Goal: Task Accomplishment & Management: Manage account settings

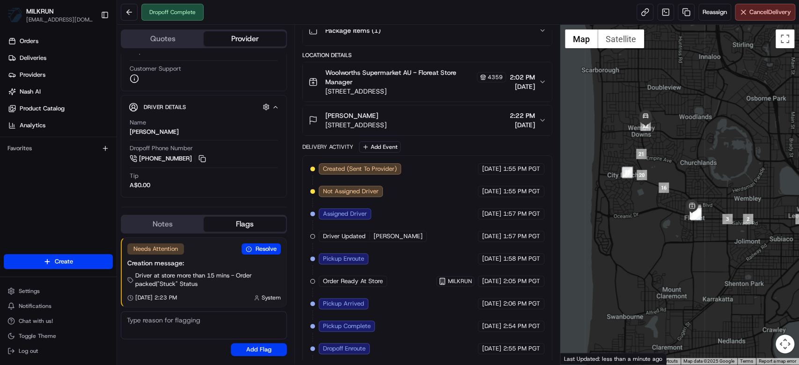
scroll to position [152, 0]
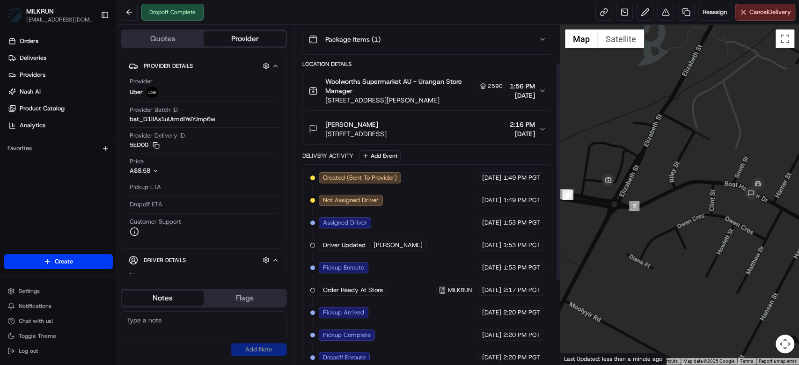
scroll to position [186, 0]
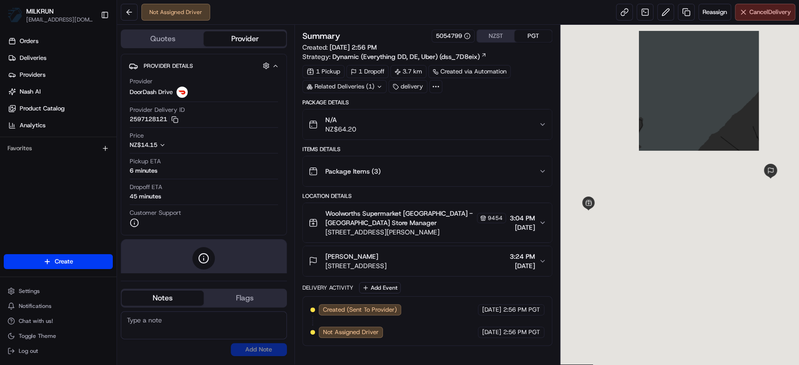
drag, startPoint x: 769, startPoint y: 22, endPoint x: 770, endPoint y: 15, distance: 6.2
click at [770, 15] on div "Not Assigned Driver Reassign Cancel Delivery" at bounding box center [458, 12] width 682 height 25
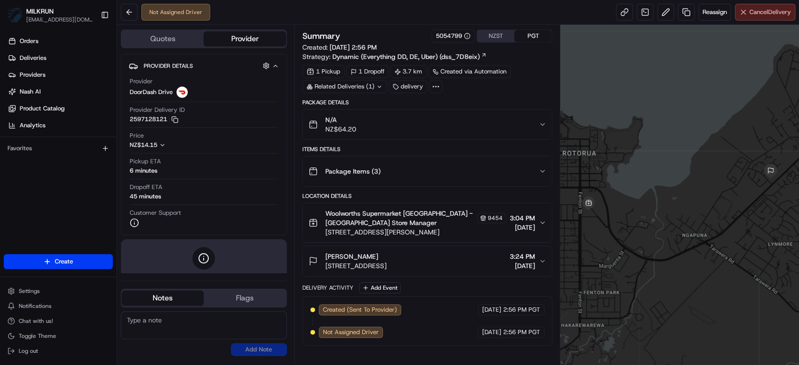
click at [770, 15] on span "Cancel Delivery" at bounding box center [771, 12] width 42 height 8
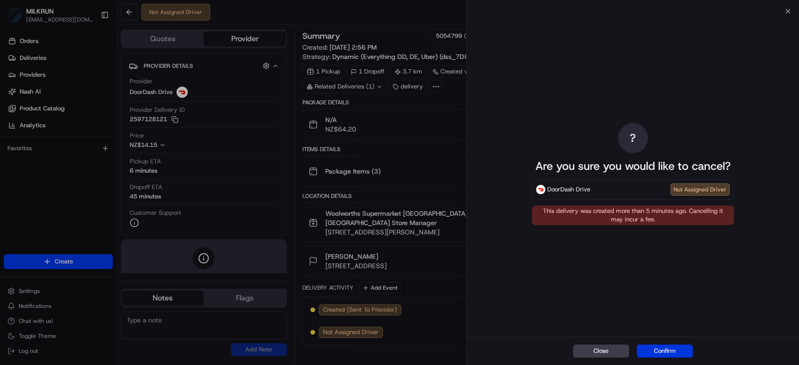
click at [672, 346] on button "Confirm" at bounding box center [665, 351] width 56 height 13
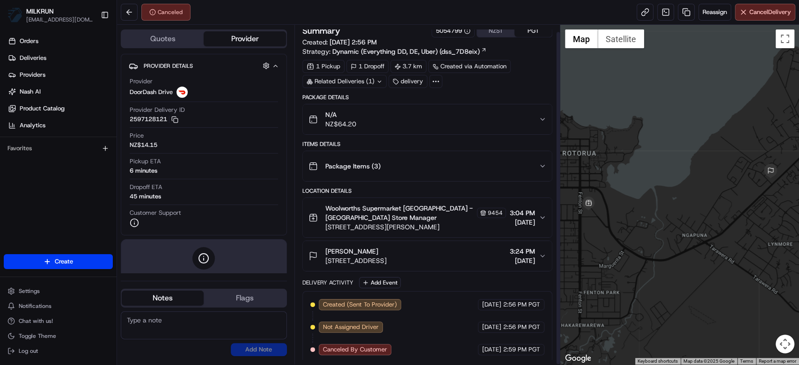
scroll to position [7, 0]
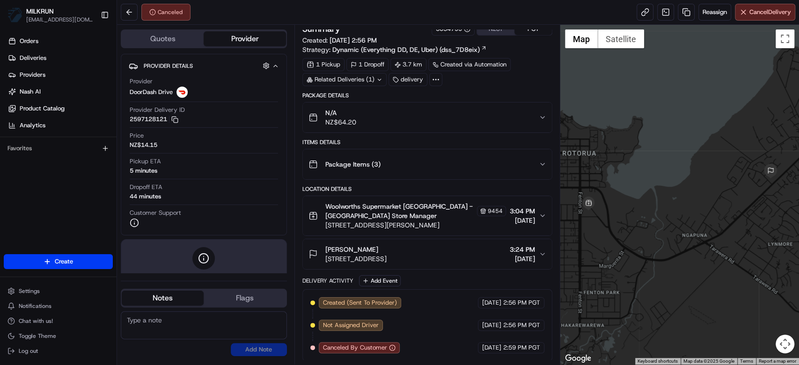
click at [475, 160] on div "Package Items ( 3 )" at bounding box center [424, 164] width 230 height 19
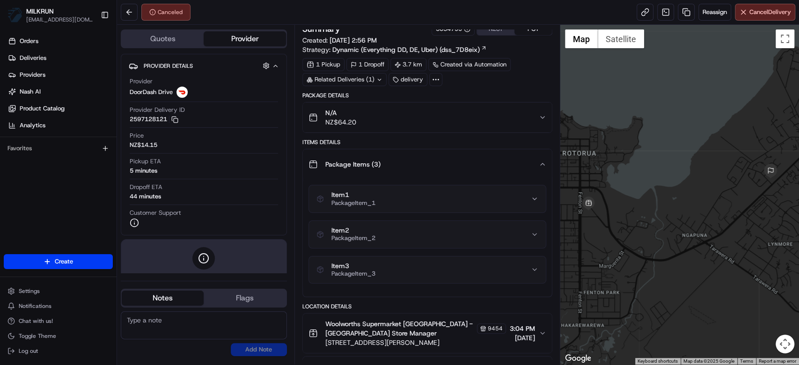
click at [475, 160] on div "Package Items ( 3 )" at bounding box center [424, 164] width 230 height 19
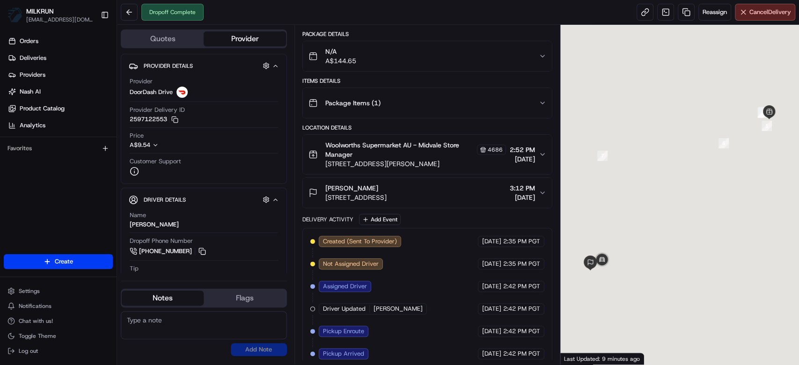
scroll to position [208, 0]
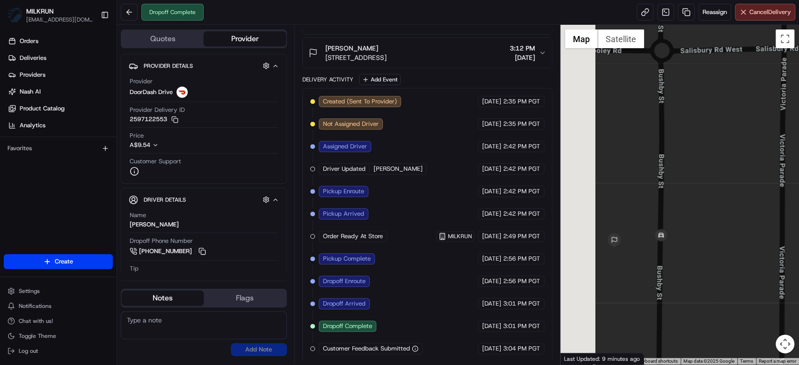
click at [665, 189] on div at bounding box center [679, 195] width 239 height 340
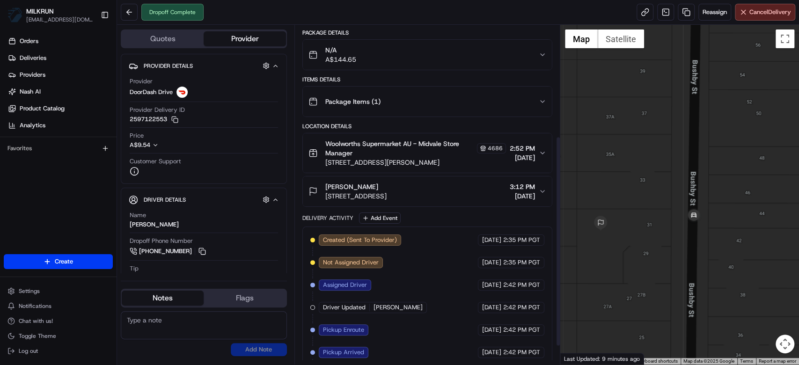
scroll to position [187, 0]
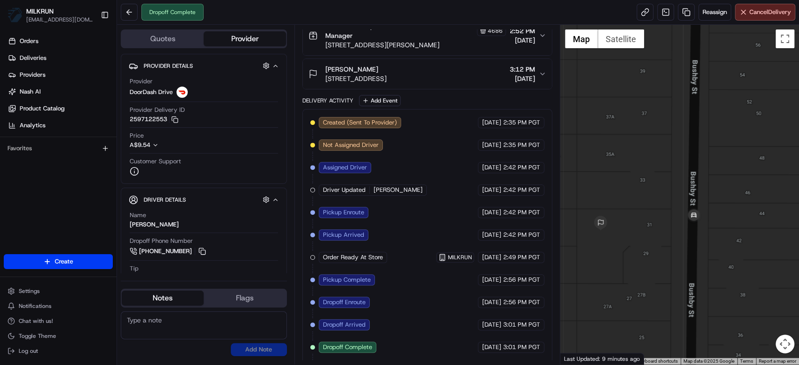
click at [427, 85] on button "James Thom 31 Bushby St, Midvale, WA 6056, AU 3:12 PM 23/08/2025" at bounding box center [427, 74] width 249 height 30
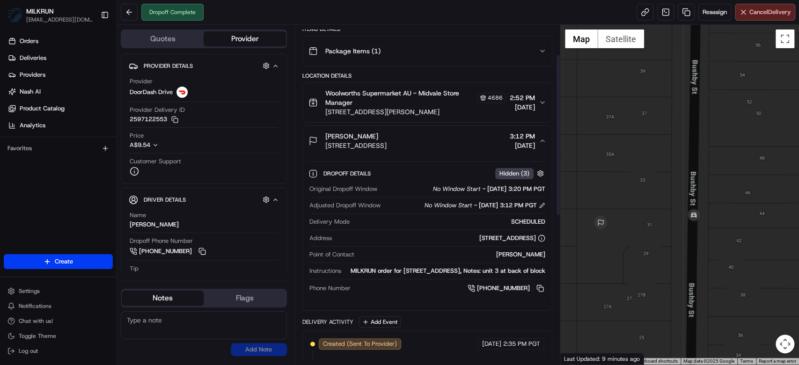
scroll to position [62, 0]
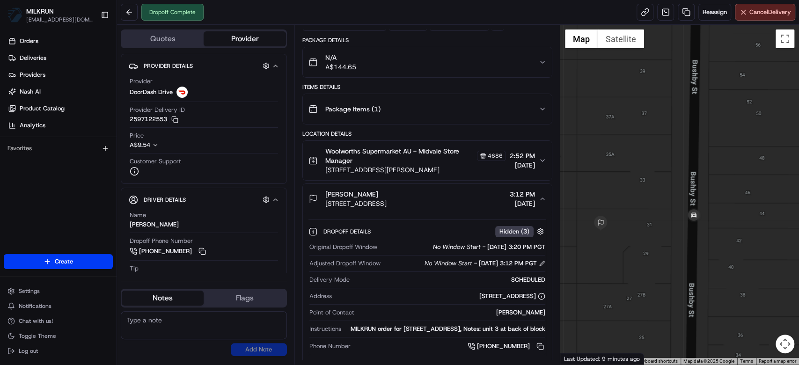
click at [475, 59] on div "N/A A$144.65" at bounding box center [424, 62] width 230 height 19
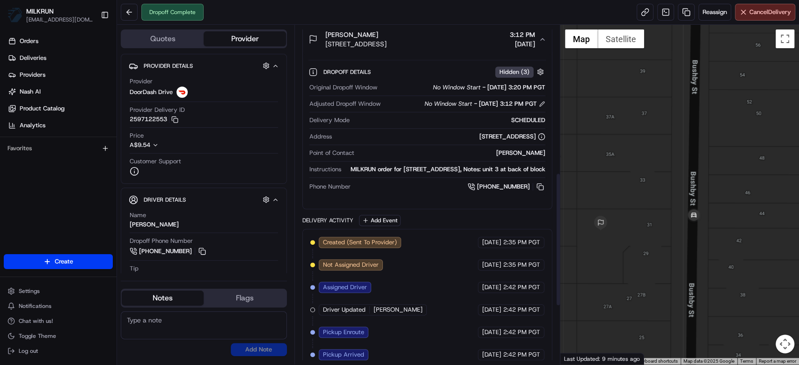
scroll to position [523, 0]
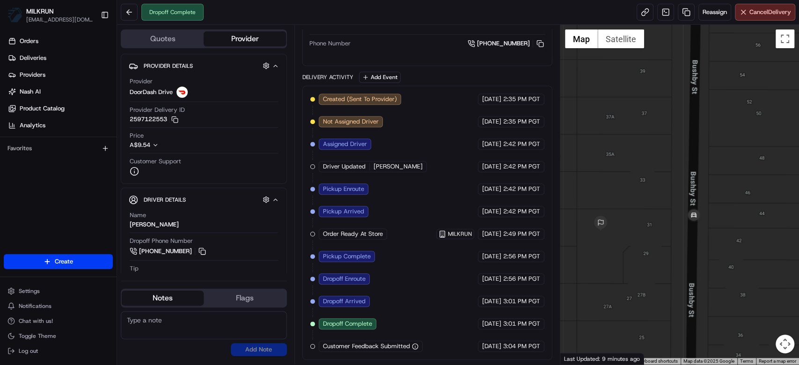
click at [423, 179] on div "Created (Sent To Provider) DoorDash Drive 23/08/2025 2:35 PM PGT Not Assigned D…" at bounding box center [427, 223] width 234 height 258
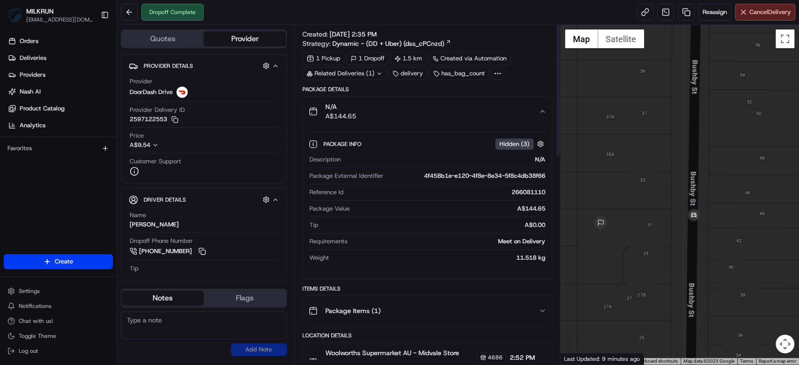
scroll to position [0, 0]
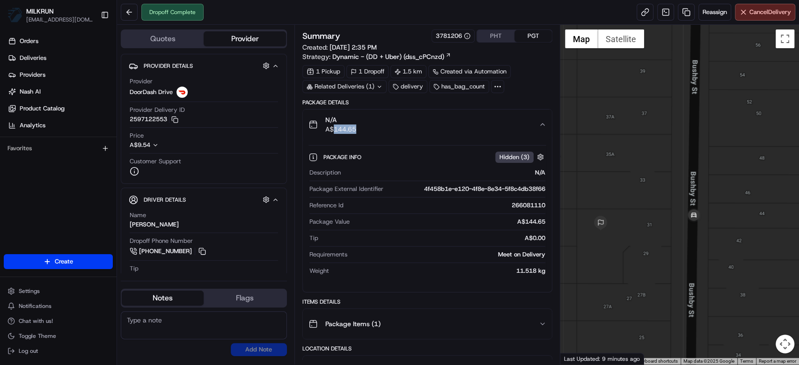
drag, startPoint x: 333, startPoint y: 132, endPoint x: 366, endPoint y: 132, distance: 32.8
click at [366, 132] on div "N/A A$144.65" at bounding box center [424, 124] width 230 height 19
click at [423, 173] on div "N/A" at bounding box center [445, 173] width 201 height 8
click at [124, 9] on button at bounding box center [129, 12] width 17 height 17
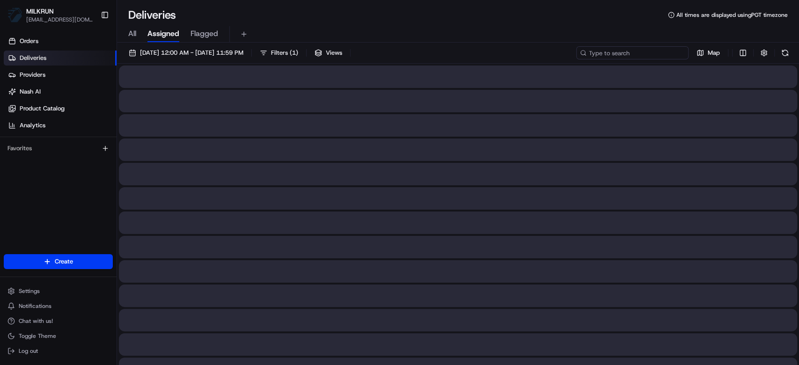
click at [648, 52] on input at bounding box center [632, 52] width 112 height 13
paste input "532586b2-3ba7-470e-a0ff-22c9c3590b21"
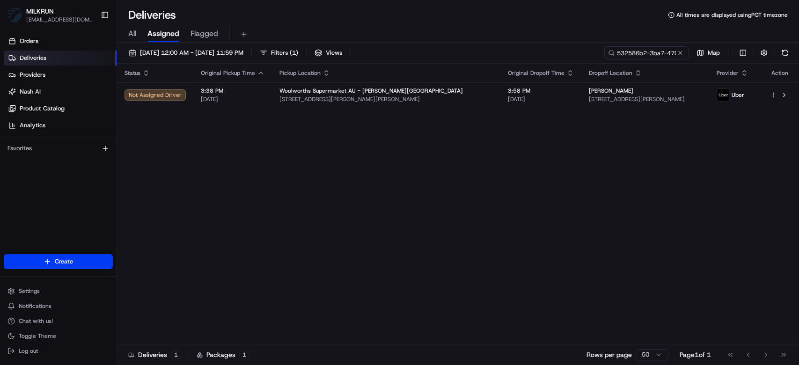
click at [415, 81] on th "Pickup Location" at bounding box center [386, 73] width 228 height 19
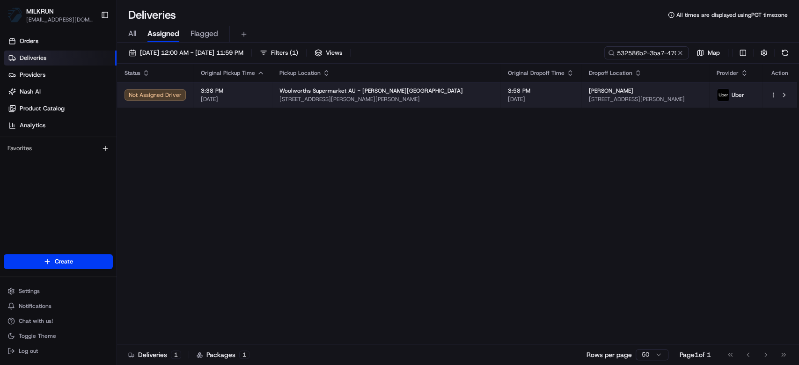
click at [420, 94] on div "Woolworths Supermarket AU - Byford Town" at bounding box center [385, 90] width 213 height 7
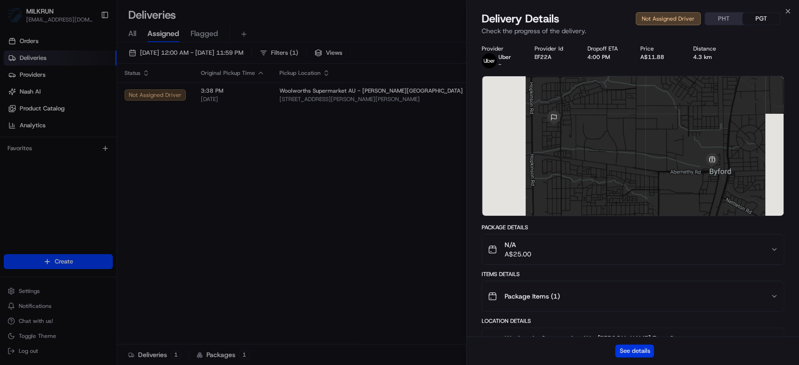
click at [640, 347] on button "See details" at bounding box center [634, 351] width 39 height 13
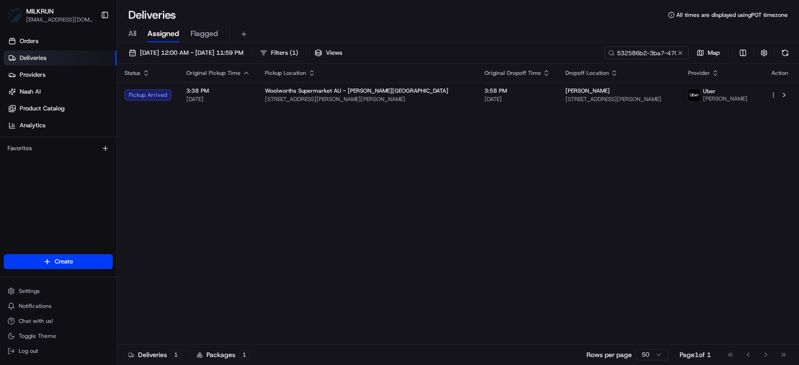
drag, startPoint x: 310, startPoint y: 171, endPoint x: 351, endPoint y: 159, distance: 42.5
click at [664, 51] on input "532586b2-3ba7-470e-a0ff-22c9c3590b21" at bounding box center [632, 52] width 112 height 13
paste input "8ff27880-331c-474b-b182-6146bbaa076"
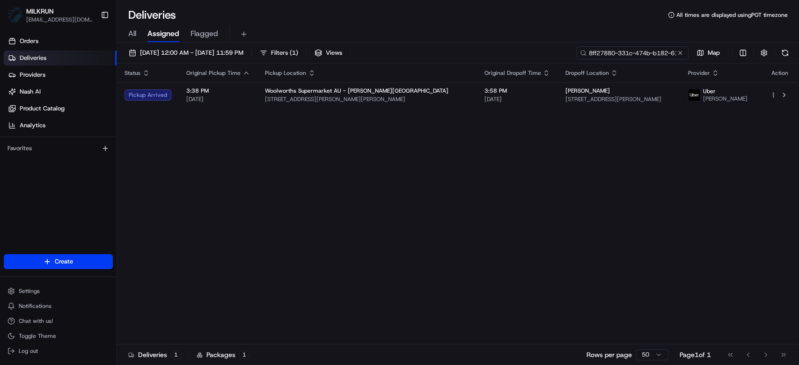
scroll to position [0, 44]
type input "8ff27880-331c-474b-b182-6146bbaa0761"
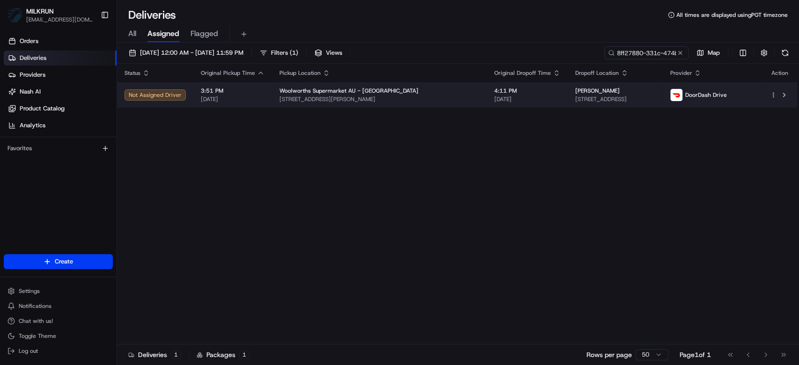
click at [575, 90] on span "James Thom" at bounding box center [597, 90] width 44 height 7
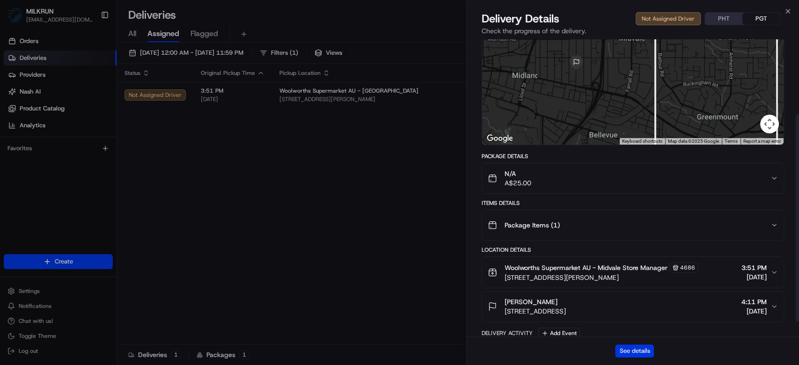
scroll to position [130, 0]
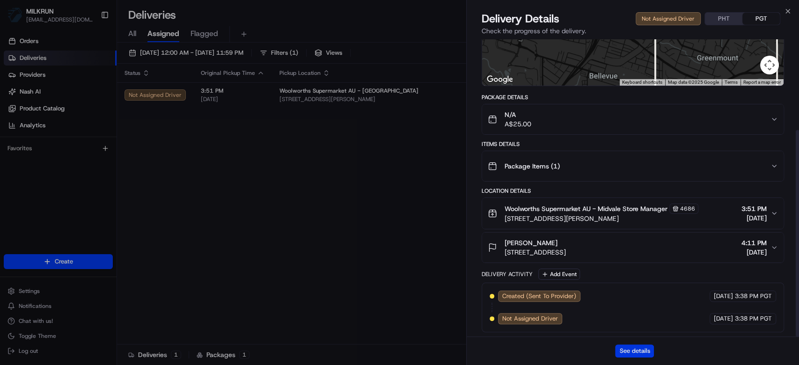
click at [643, 348] on button "See details" at bounding box center [634, 351] width 39 height 13
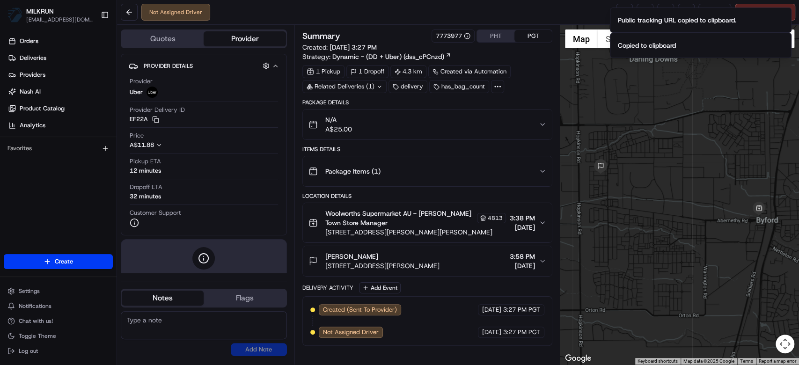
click at [507, 146] on div "Items Details" at bounding box center [427, 149] width 250 height 7
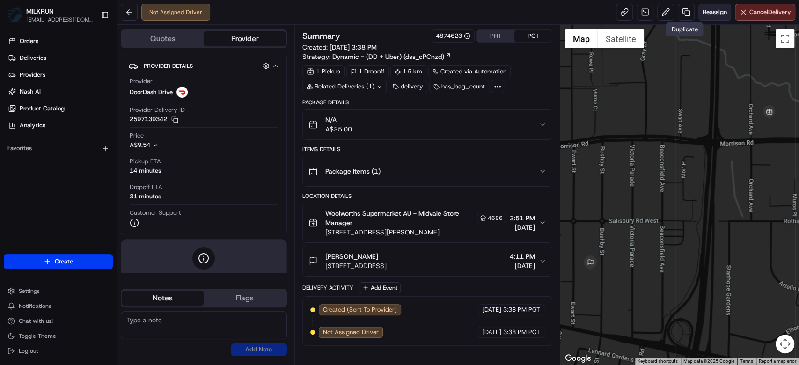
click at [713, 8] on span "Reassign" at bounding box center [715, 12] width 24 height 8
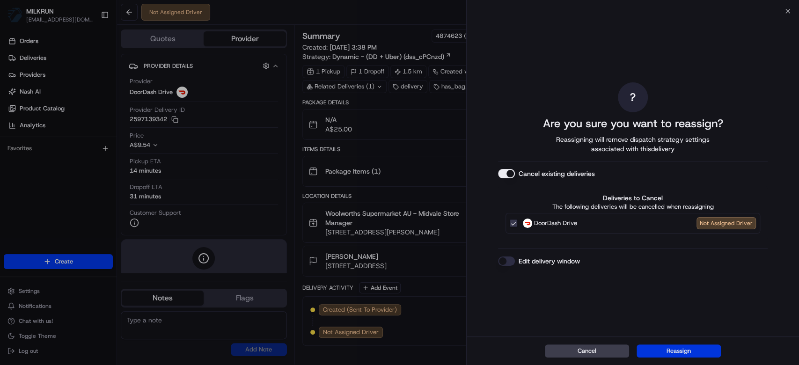
click at [674, 349] on button "Reassign" at bounding box center [679, 351] width 84 height 13
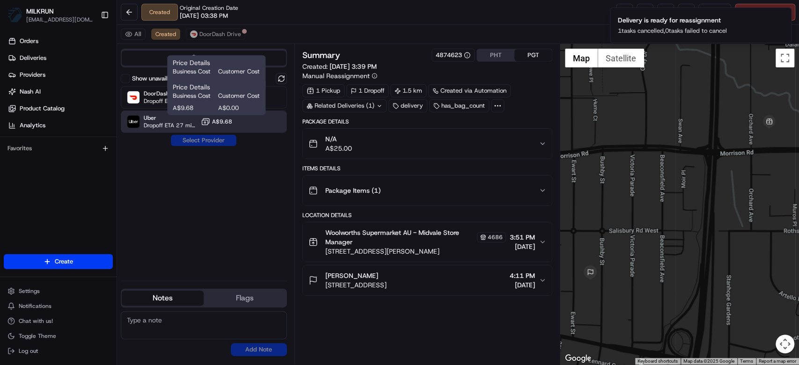
click at [202, 119] on icon at bounding box center [205, 121] width 9 height 9
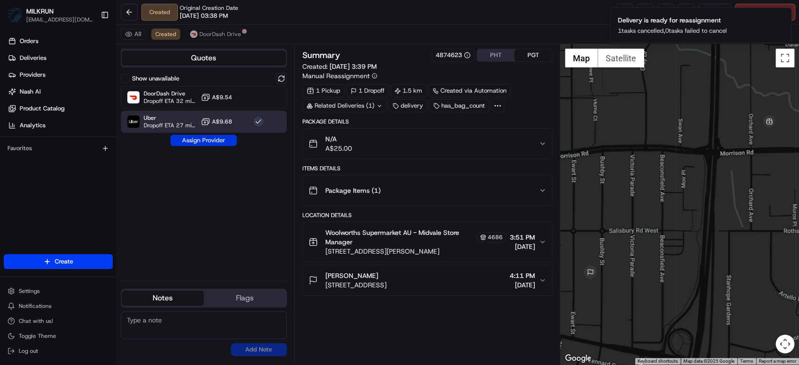
click at [204, 144] on button "Assign Provider" at bounding box center [203, 140] width 66 height 11
click at [785, 14] on icon "Notifications (F8)" at bounding box center [783, 15] width 7 height 7
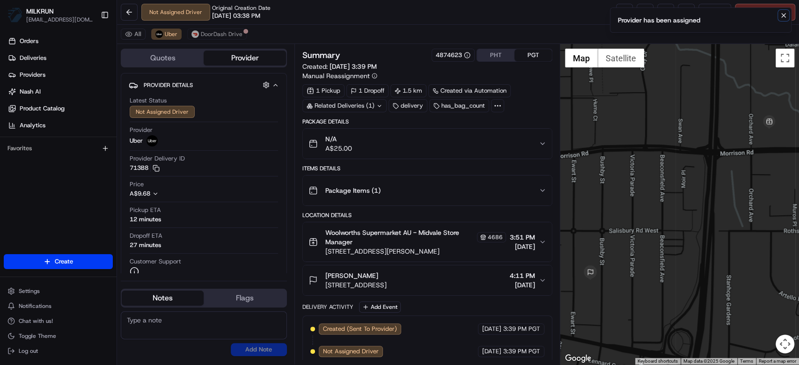
click at [786, 14] on icon "Notifications (F8)" at bounding box center [783, 15] width 7 height 7
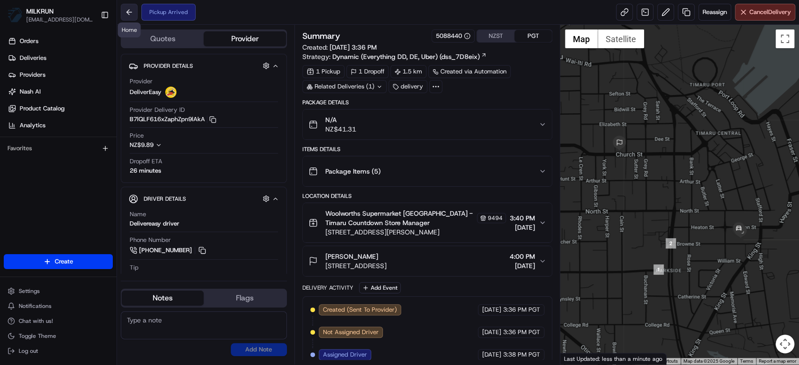
click at [124, 11] on button at bounding box center [129, 12] width 17 height 17
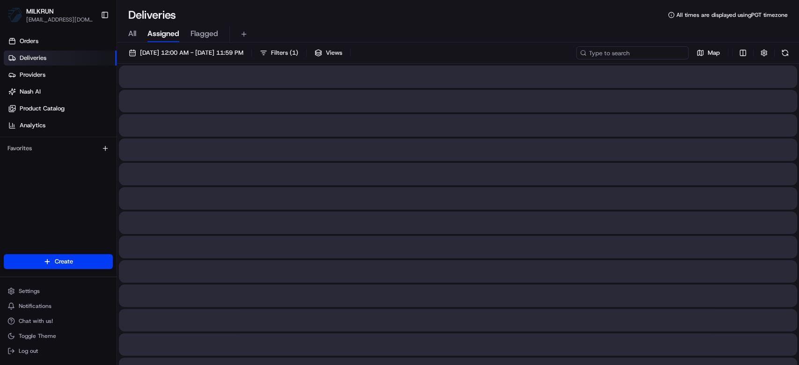
click at [658, 51] on input at bounding box center [632, 52] width 112 height 13
paste input "[PERSON_NAME]"
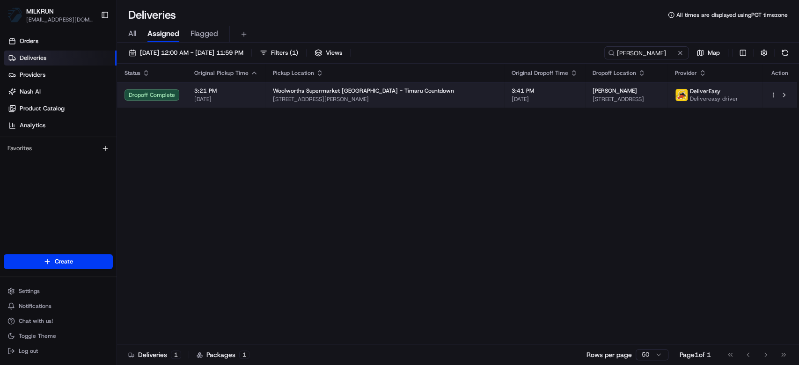
click at [593, 100] on span "[STREET_ADDRESS]" at bounding box center [626, 99] width 67 height 7
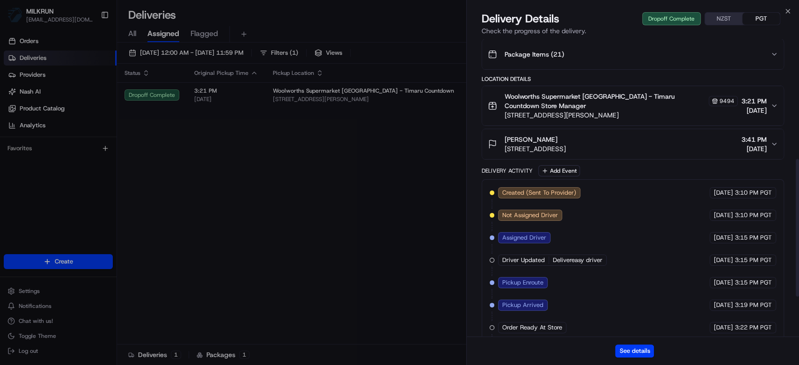
scroll to position [347, 0]
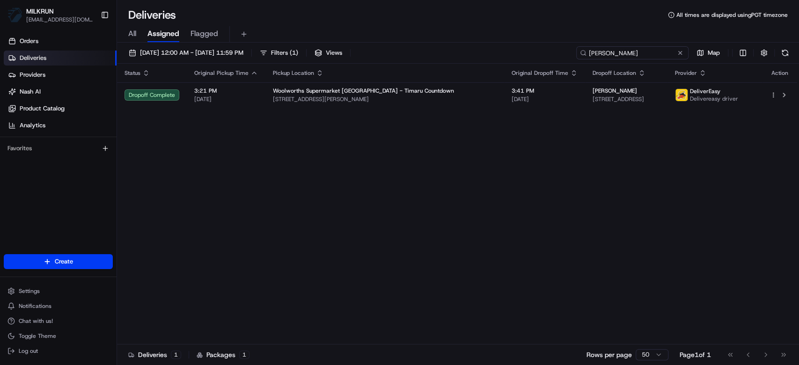
click at [651, 55] on input "[PERSON_NAME]" at bounding box center [632, 52] width 112 height 13
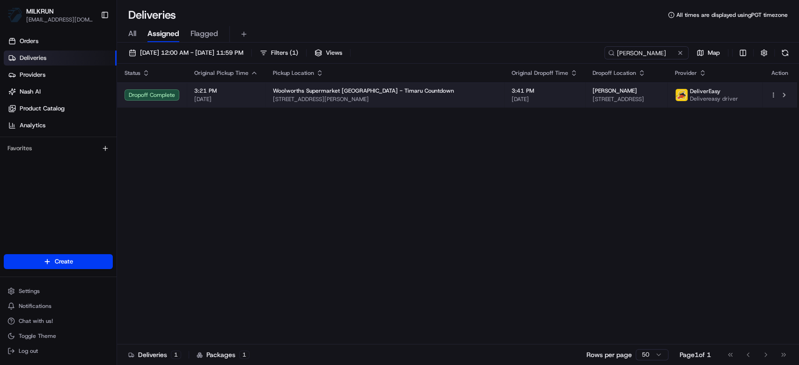
click at [512, 93] on span "3:41 PM" at bounding box center [545, 90] width 66 height 7
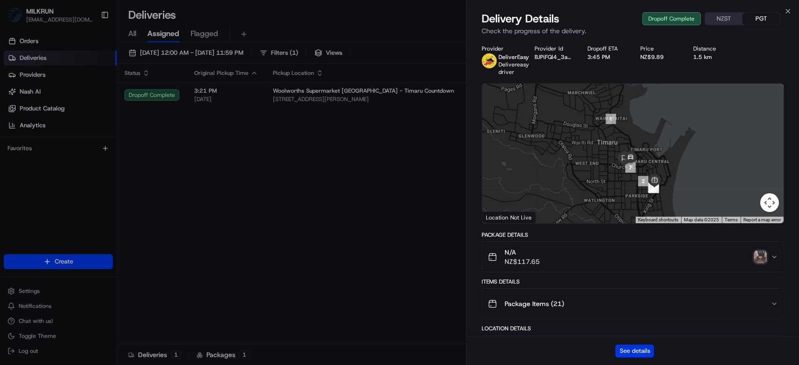
click at [631, 350] on button "See details" at bounding box center [634, 351] width 39 height 13
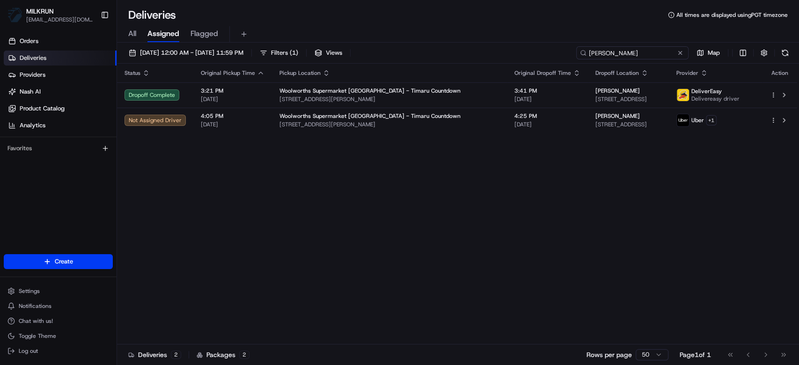
click at [652, 56] on input "[PERSON_NAME]" at bounding box center [632, 52] width 112 height 13
paste input "e7823292-0392-4e79-8f58-f5a01d9c8359"
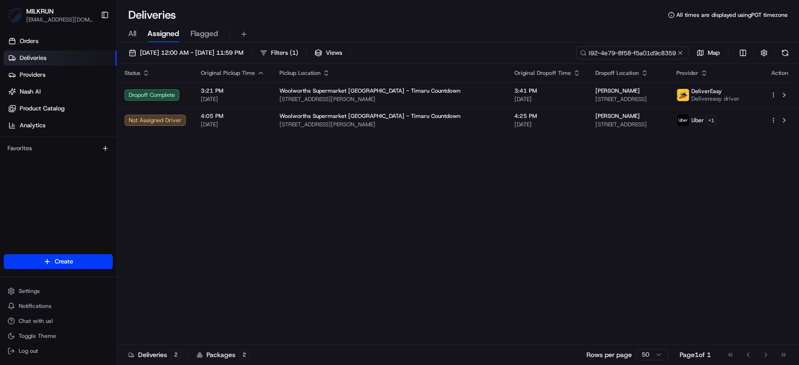
type input "e7823292-0392-4e79-8f58-f5a01d9c8359"
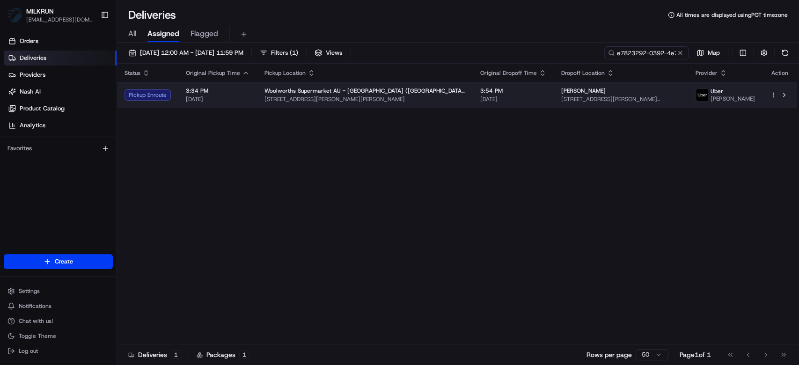
click at [561, 94] on span "[PERSON_NAME]" at bounding box center [583, 90] width 44 height 7
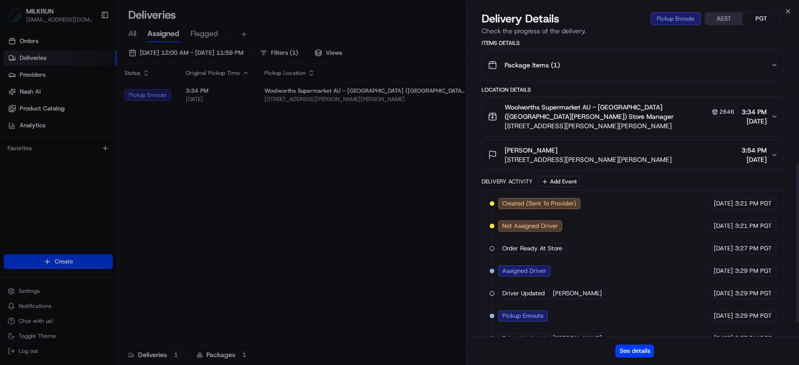
scroll to position [258, 0]
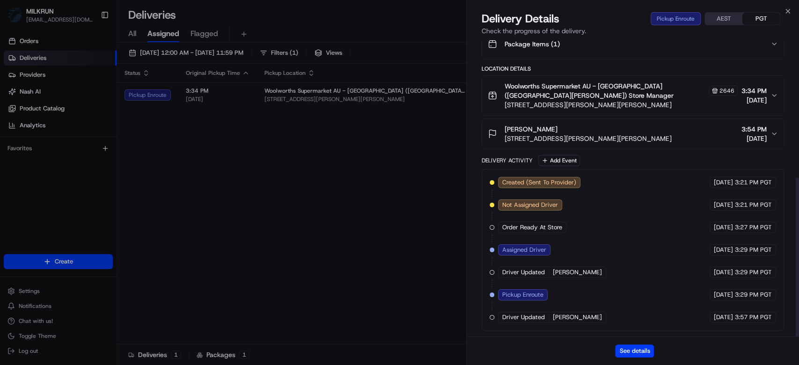
click at [625, 206] on div "Created (Sent To Provider) Uber 23/08/2025 3:21 PM PGT Not Assigned Driver Uber…" at bounding box center [633, 250] width 287 height 146
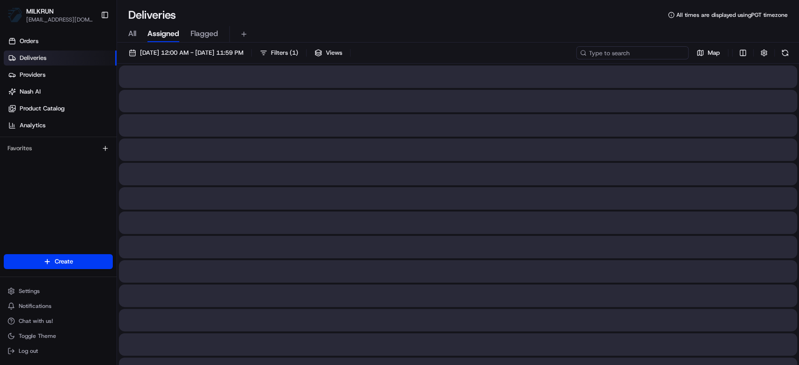
click at [628, 52] on input at bounding box center [632, 52] width 112 height 13
paste input "30ce90b3-54af-4035-a93b-4c493f3ce065"
type input "30ce90b3-54af-4035-a93b-4c493f3ce065"
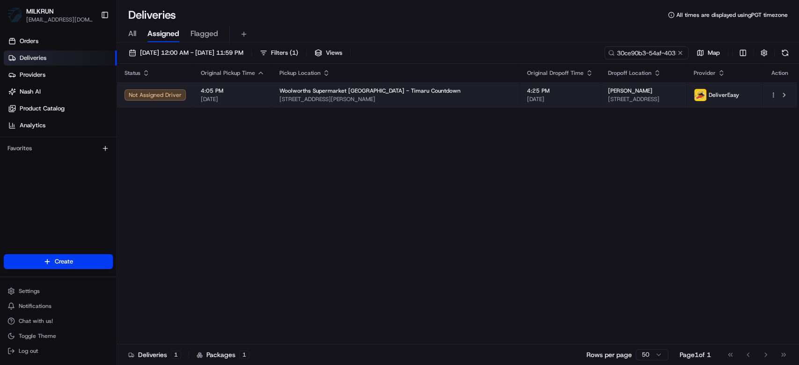
click at [620, 92] on div "[PERSON_NAME]" at bounding box center [643, 90] width 71 height 7
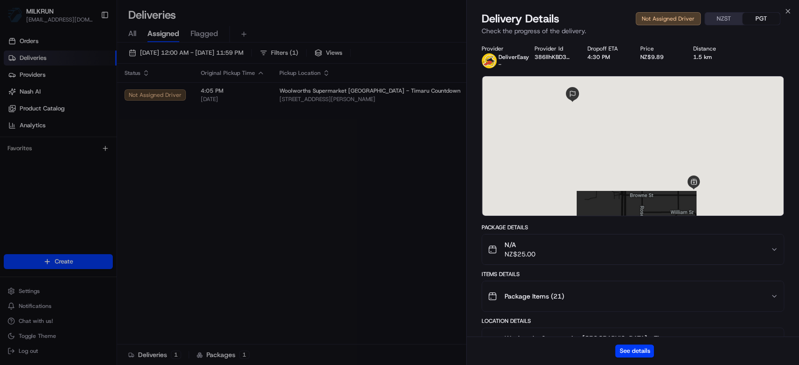
click at [654, 355] on div "See details" at bounding box center [633, 351] width 332 height 29
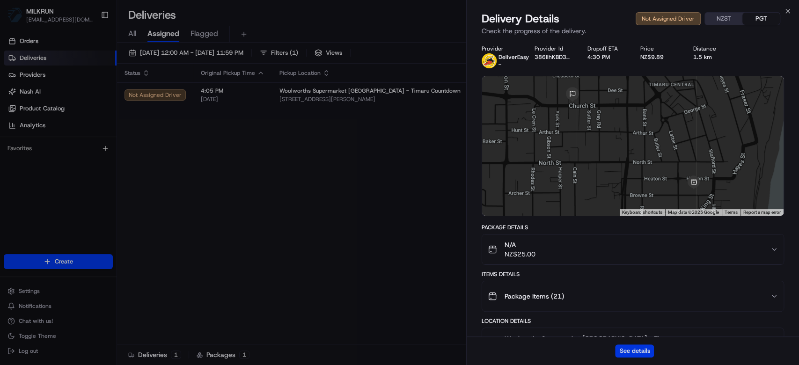
click at [641, 350] on button "See details" at bounding box center [634, 351] width 39 height 13
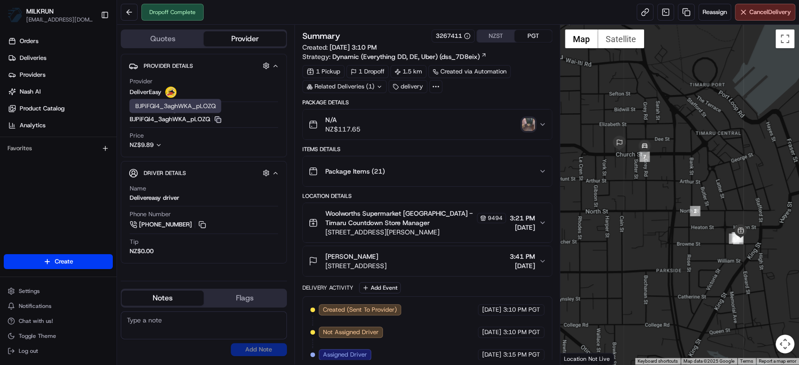
click at [217, 118] on icon "button" at bounding box center [217, 119] width 7 height 7
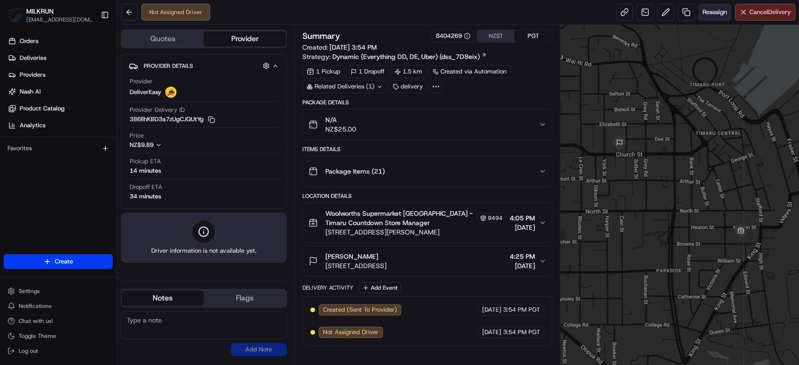
click at [715, 11] on span "Reassign" at bounding box center [715, 12] width 24 height 8
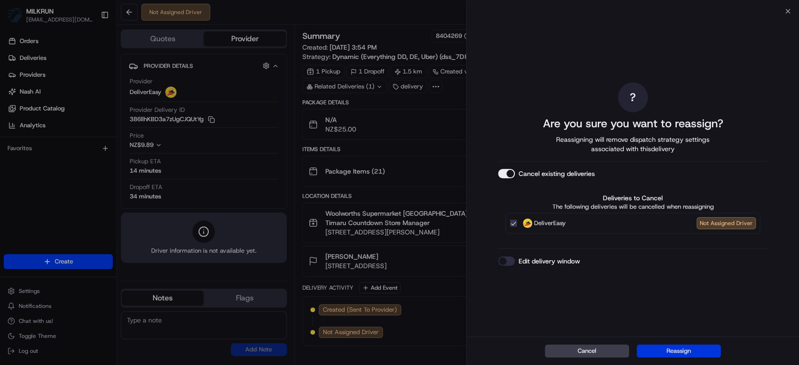
click at [679, 346] on button "Reassign" at bounding box center [679, 351] width 84 height 13
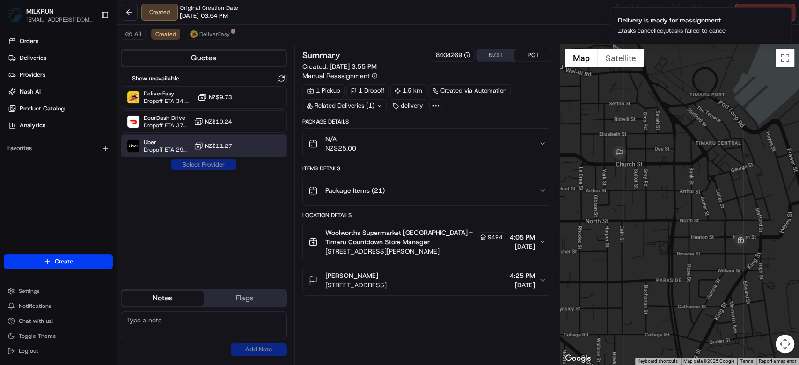
click at [181, 154] on div "Uber Dropoff ETA 29 minutes NZ$11.27" at bounding box center [204, 146] width 166 height 22
click at [206, 168] on button "Assign Provider" at bounding box center [203, 164] width 66 height 11
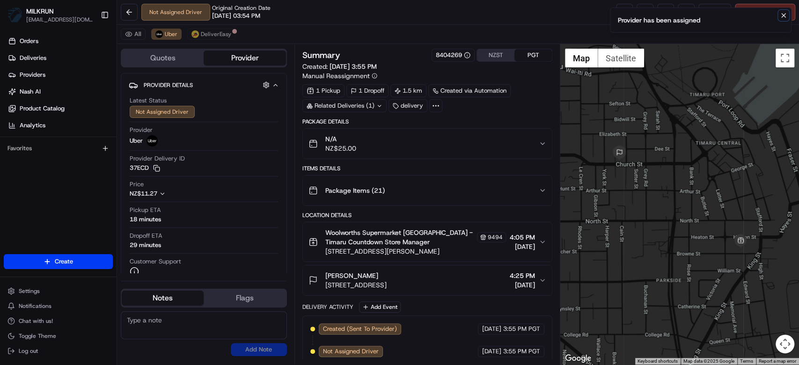
click at [789, 14] on button "Notifications (F8)" at bounding box center [783, 15] width 11 height 11
